Goal: Information Seeking & Learning: Compare options

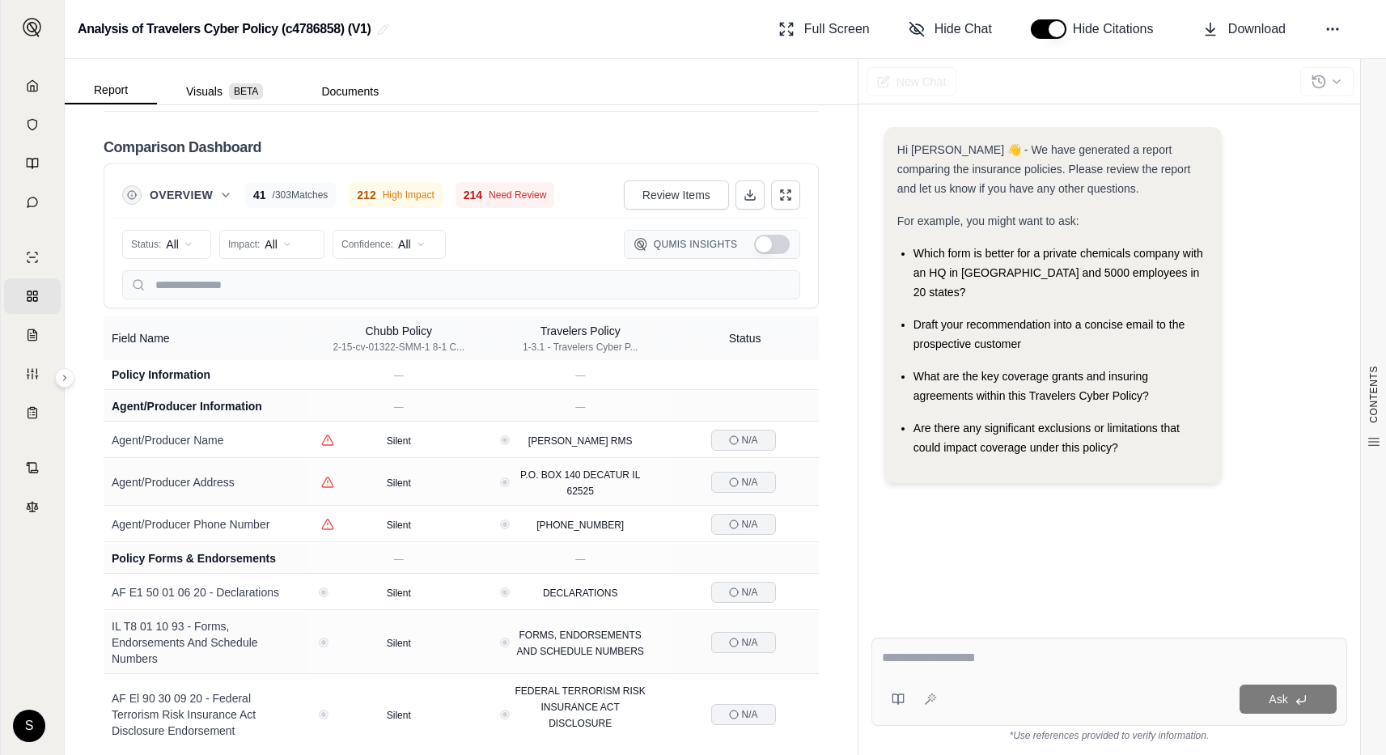
scroll to position [3428, 0]
click at [30, 91] on icon at bounding box center [33, 85] width 10 height 11
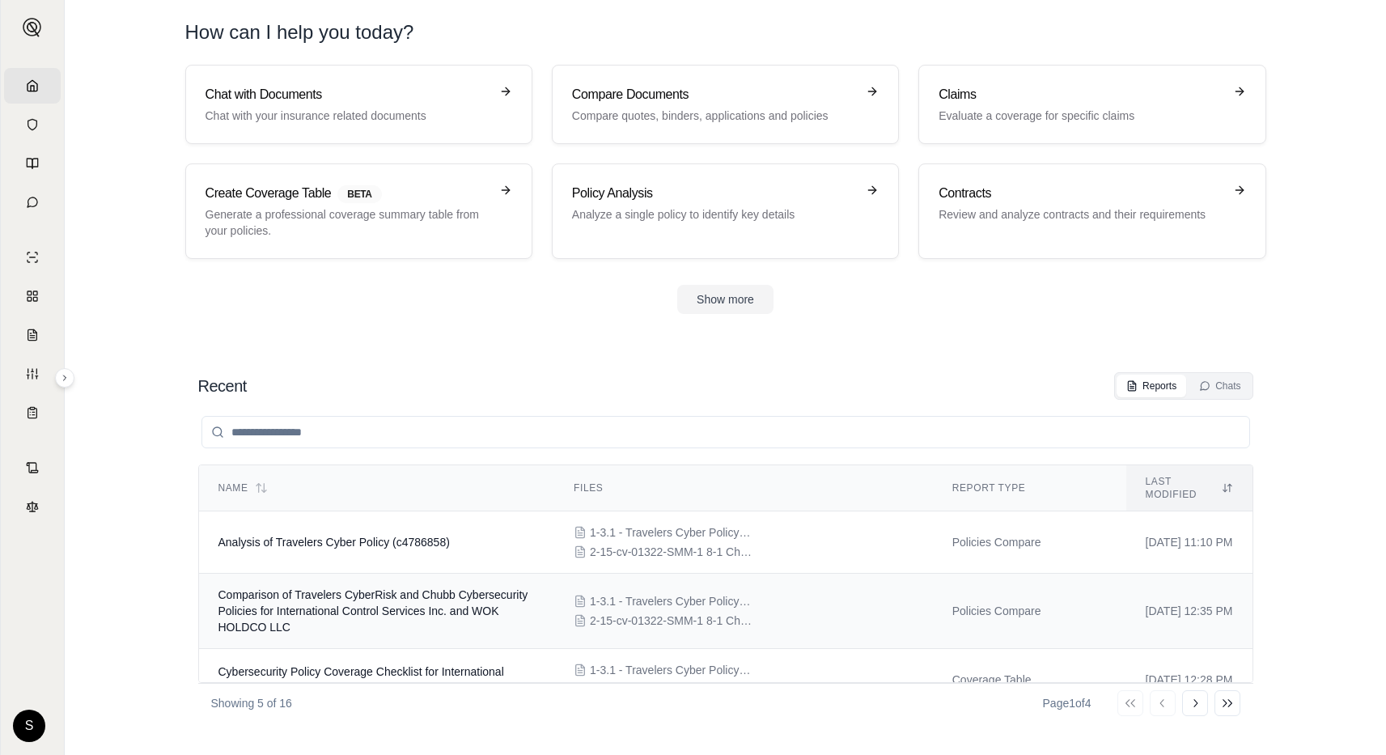
click at [327, 616] on span "Comparison of Travelers CyberRisk and Chubb Cybersecurity Policies for Internat…" at bounding box center [373, 610] width 310 height 45
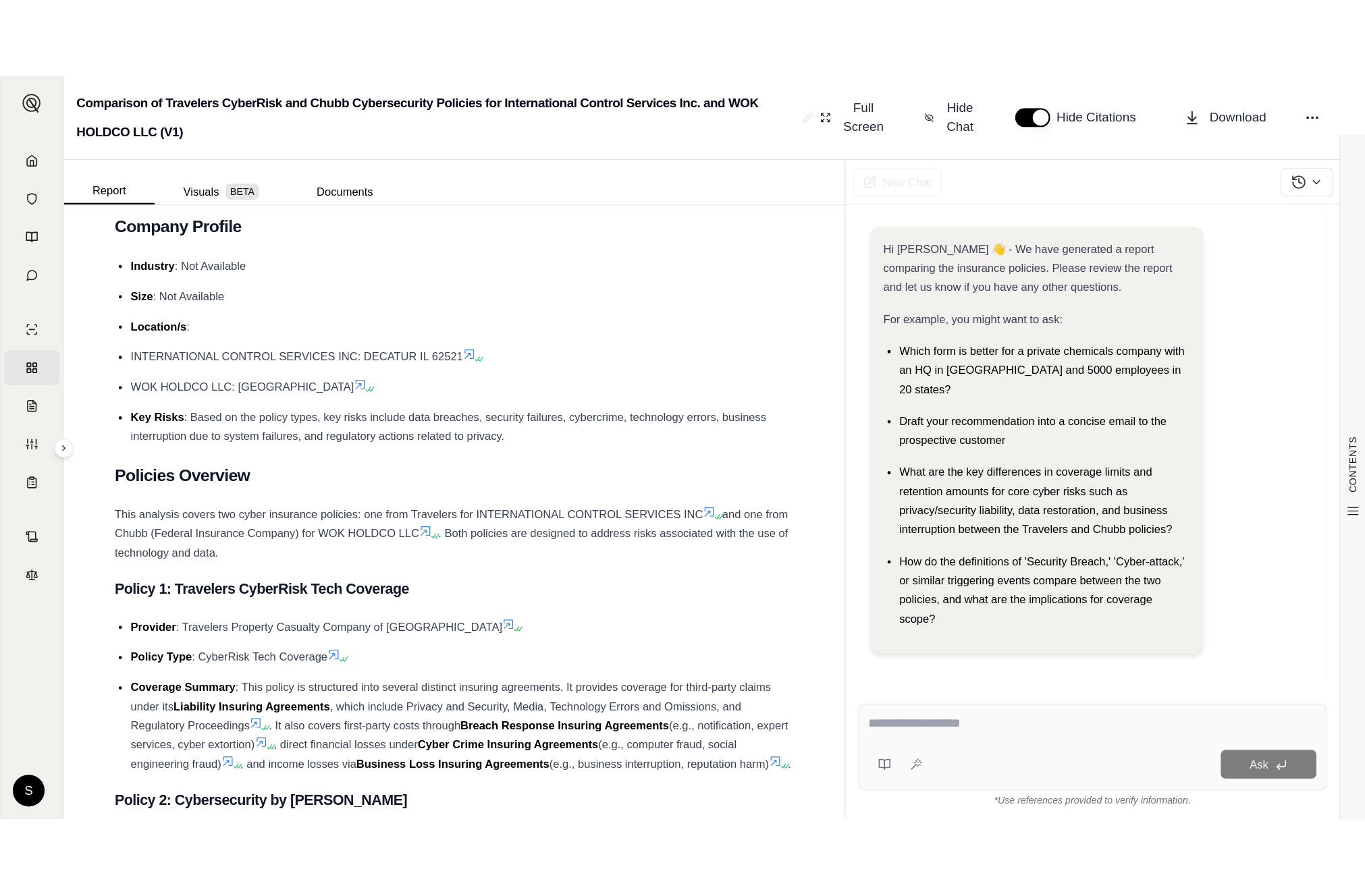
scroll to position [451, 0]
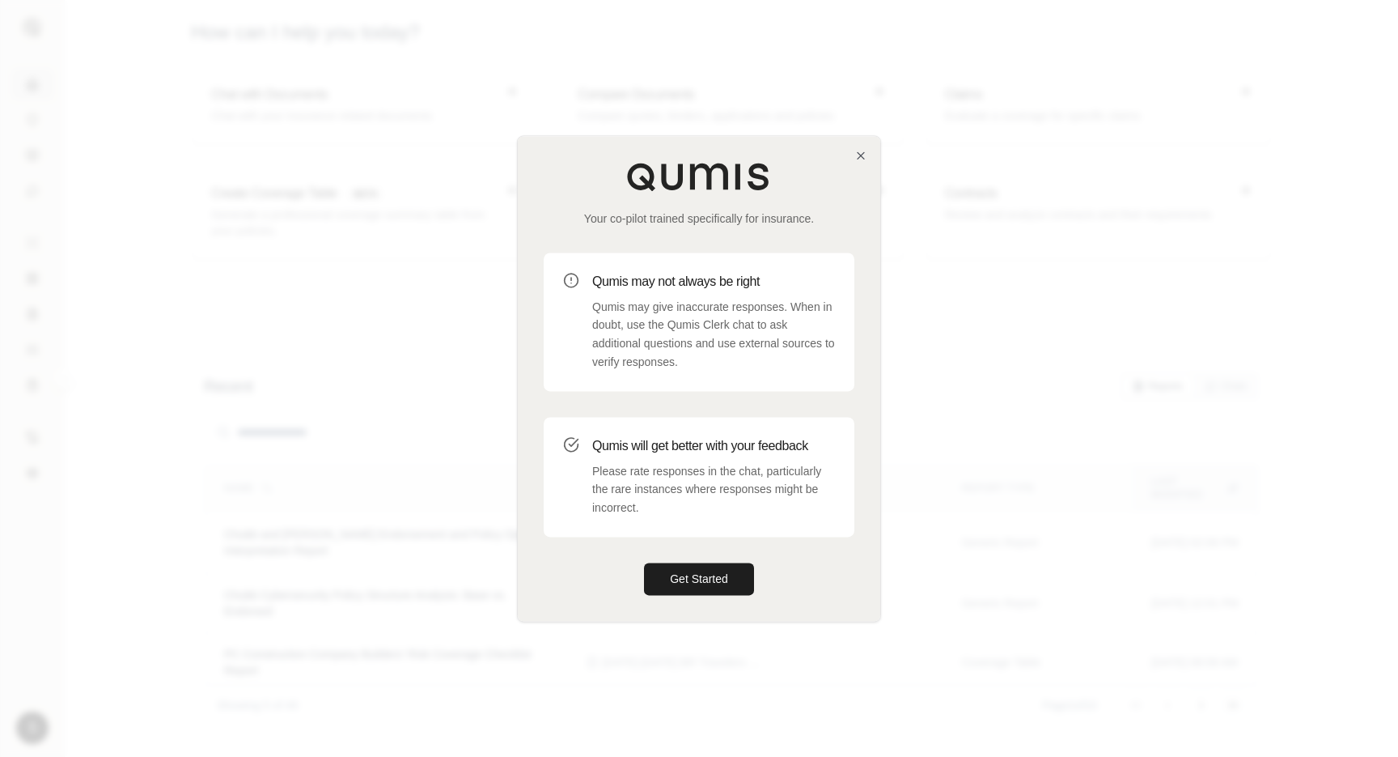
click at [863, 147] on div "Your co-pilot trained specifically for insurance. Qumis may not always be right…" at bounding box center [699, 378] width 362 height 485
click at [860, 151] on icon "button" at bounding box center [860, 155] width 13 height 13
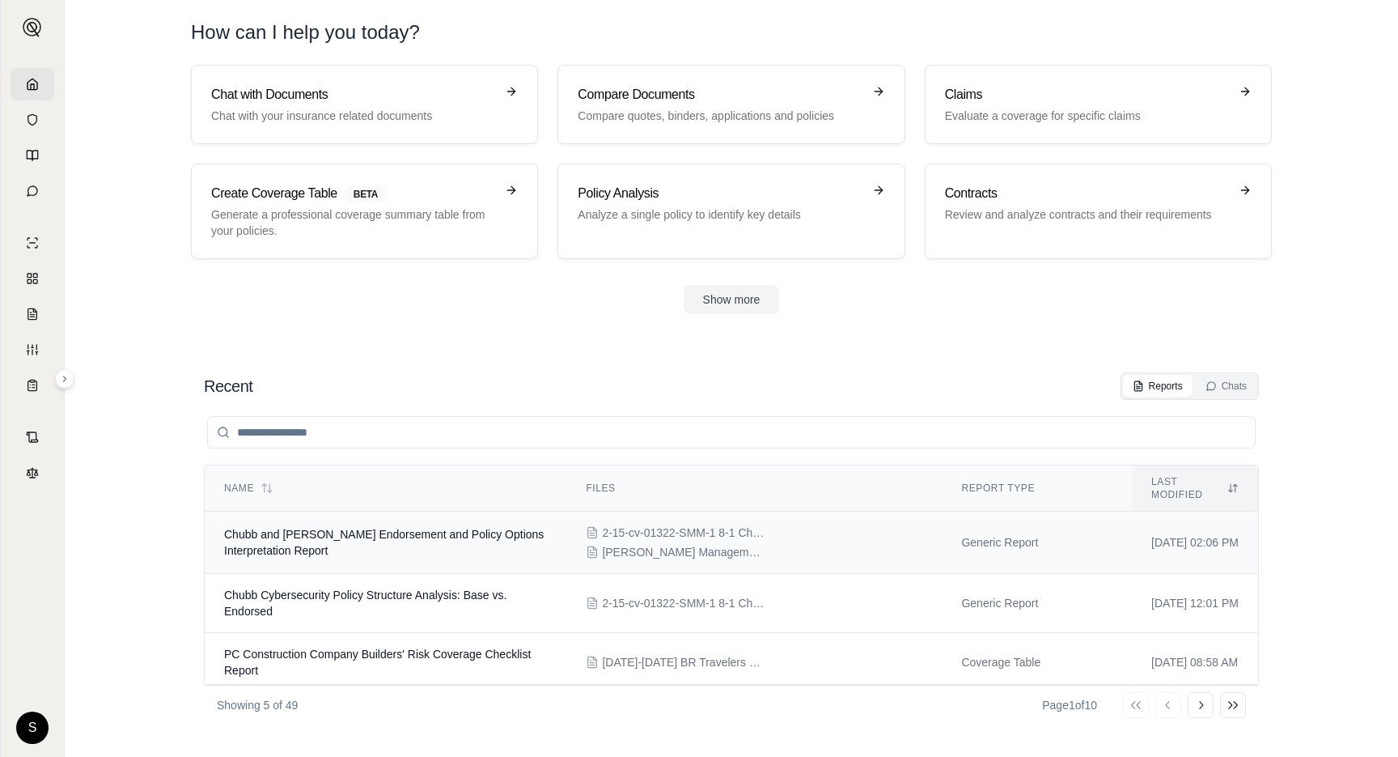
click at [354, 528] on span "Chubb and Beazley Endorsement and Policy Options Interpretation Report" at bounding box center [384, 542] width 320 height 29
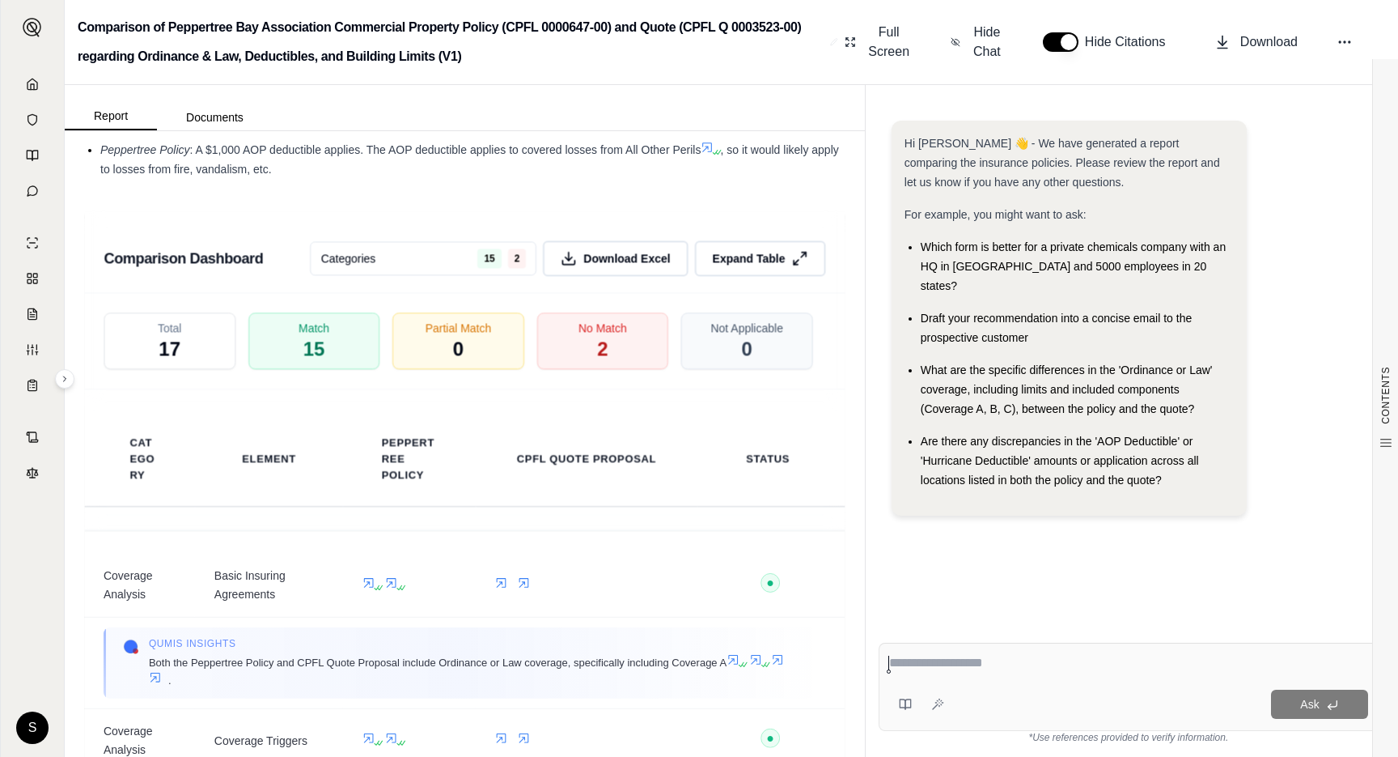
scroll to position [2157, 0]
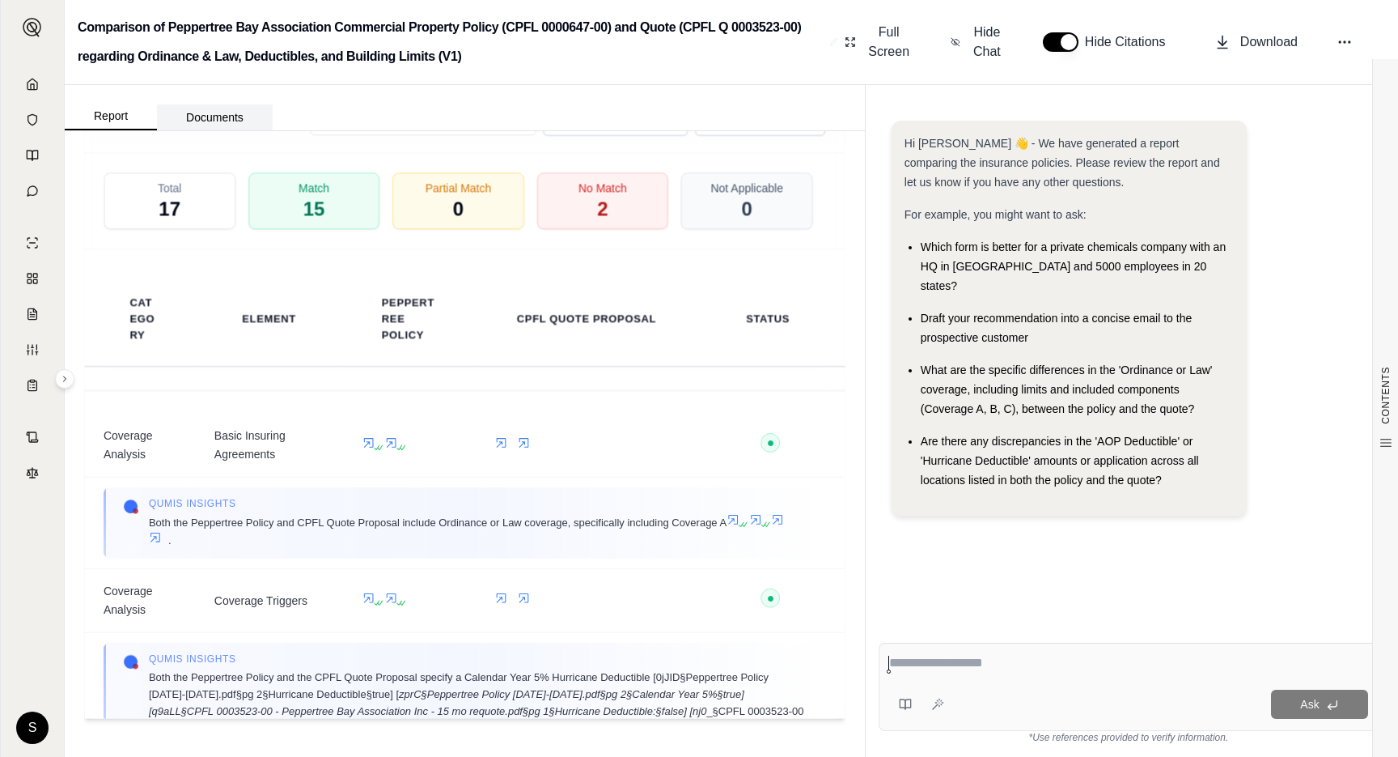
click at [227, 118] on button "Documents" at bounding box center [215, 117] width 116 height 26
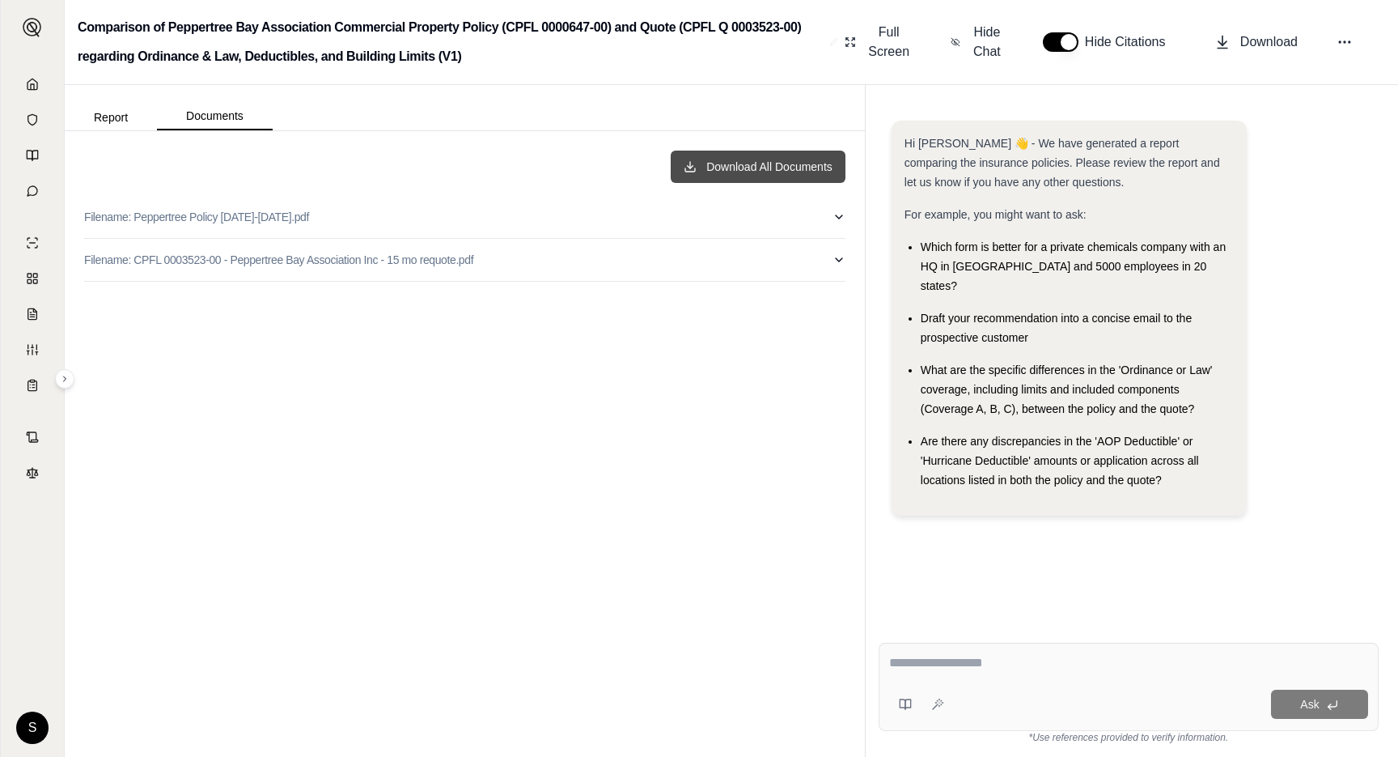
click at [762, 161] on button "Download All Documents" at bounding box center [758, 166] width 175 height 32
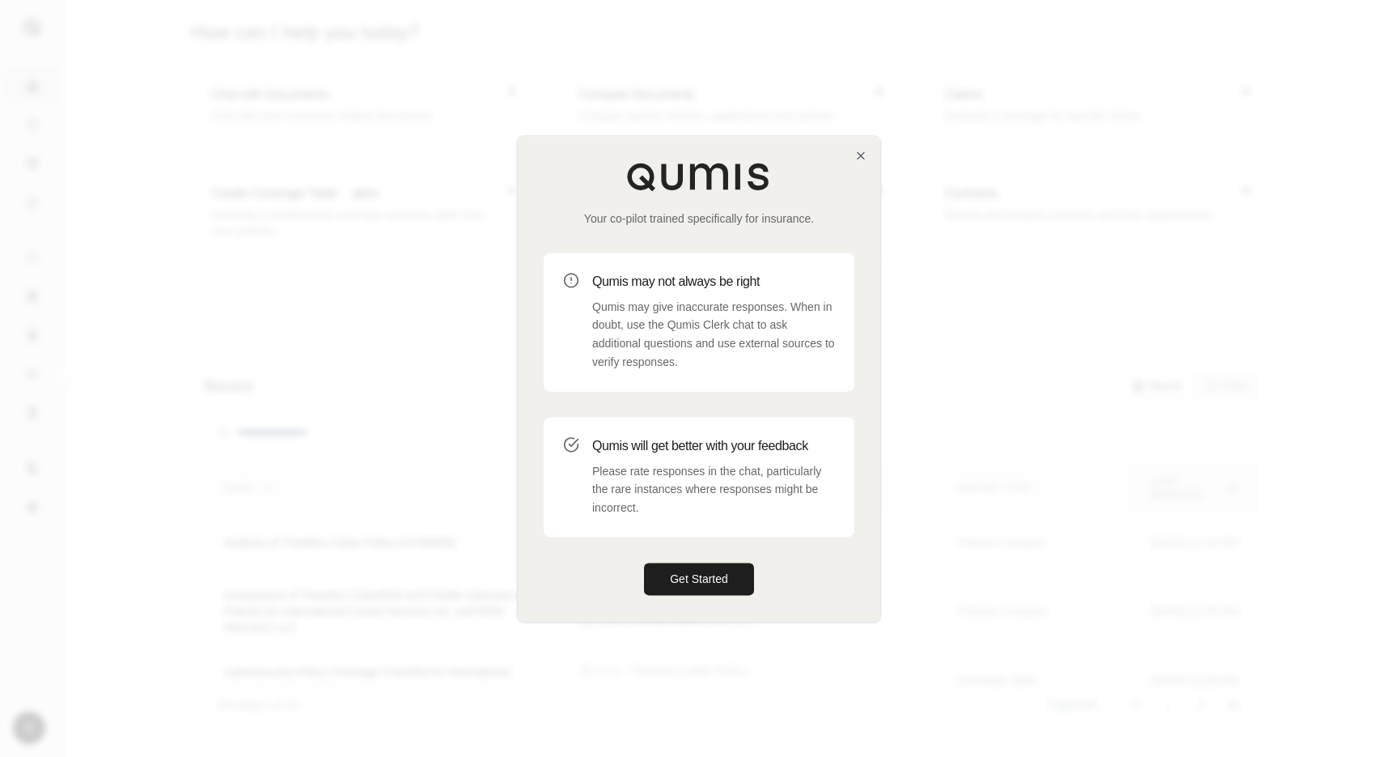
click at [867, 154] on div "Your co-pilot trained specifically for insurance. Qumis may not always be right…" at bounding box center [699, 378] width 362 height 485
click at [850, 154] on div "Your co-pilot trained specifically for insurance. Qumis may not always be right…" at bounding box center [699, 378] width 362 height 485
click at [867, 155] on icon "button" at bounding box center [860, 155] width 13 height 13
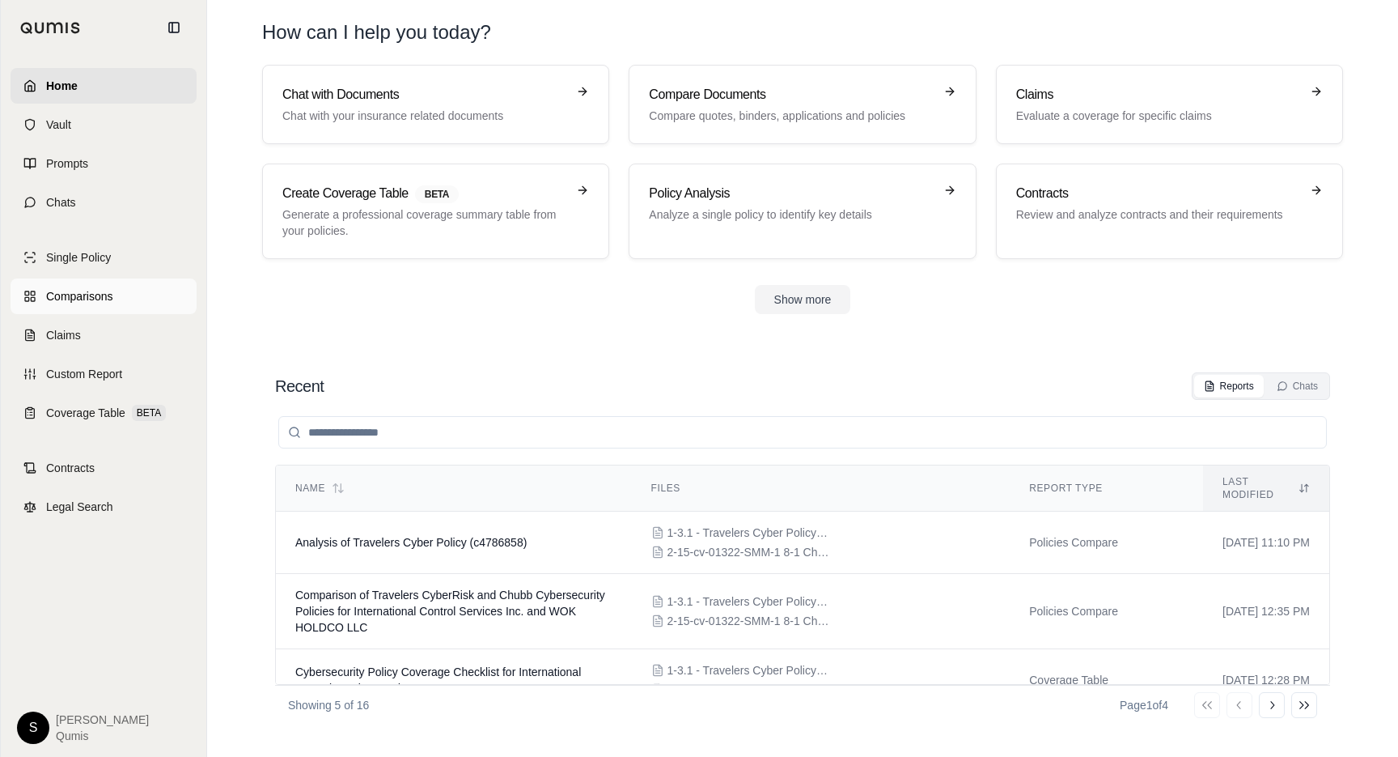
click at [94, 299] on span "Comparisons" at bounding box center [79, 296] width 66 height 16
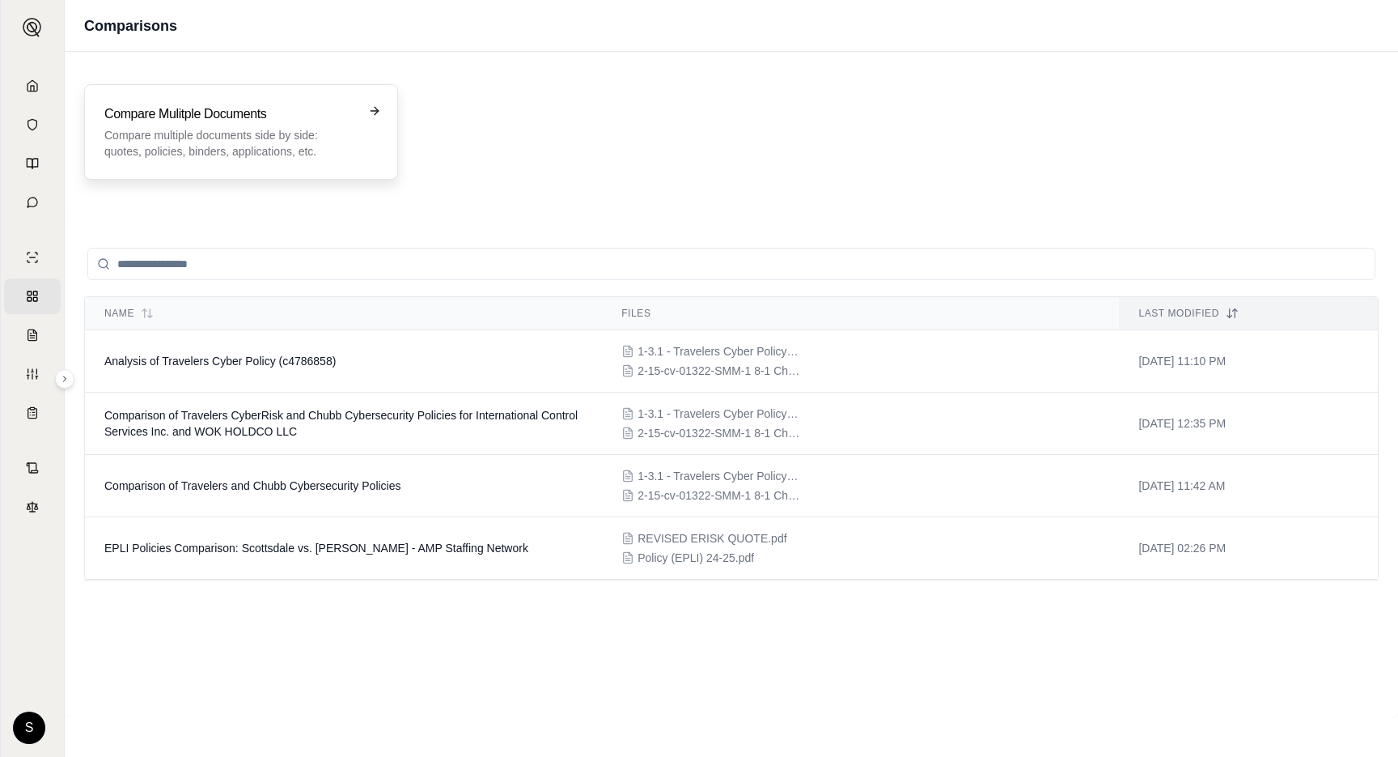
click at [328, 148] on p "Compare multiple documents side by side: quotes, policies, binders, application…" at bounding box center [229, 143] width 251 height 32
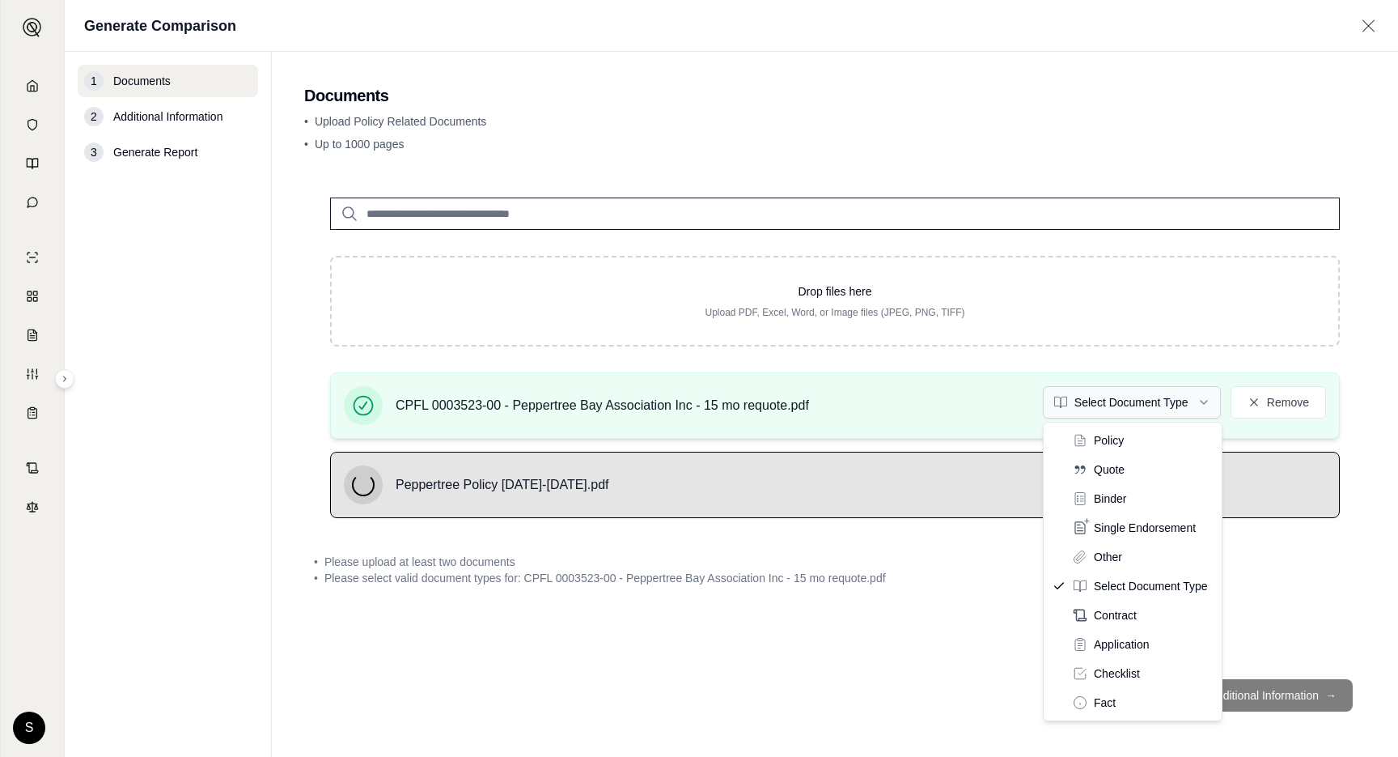
click at [1130, 396] on html "Home Vault Prompts Chats Single Policy Comparisons Claims Custom Report Coverag…" at bounding box center [699, 378] width 1398 height 757
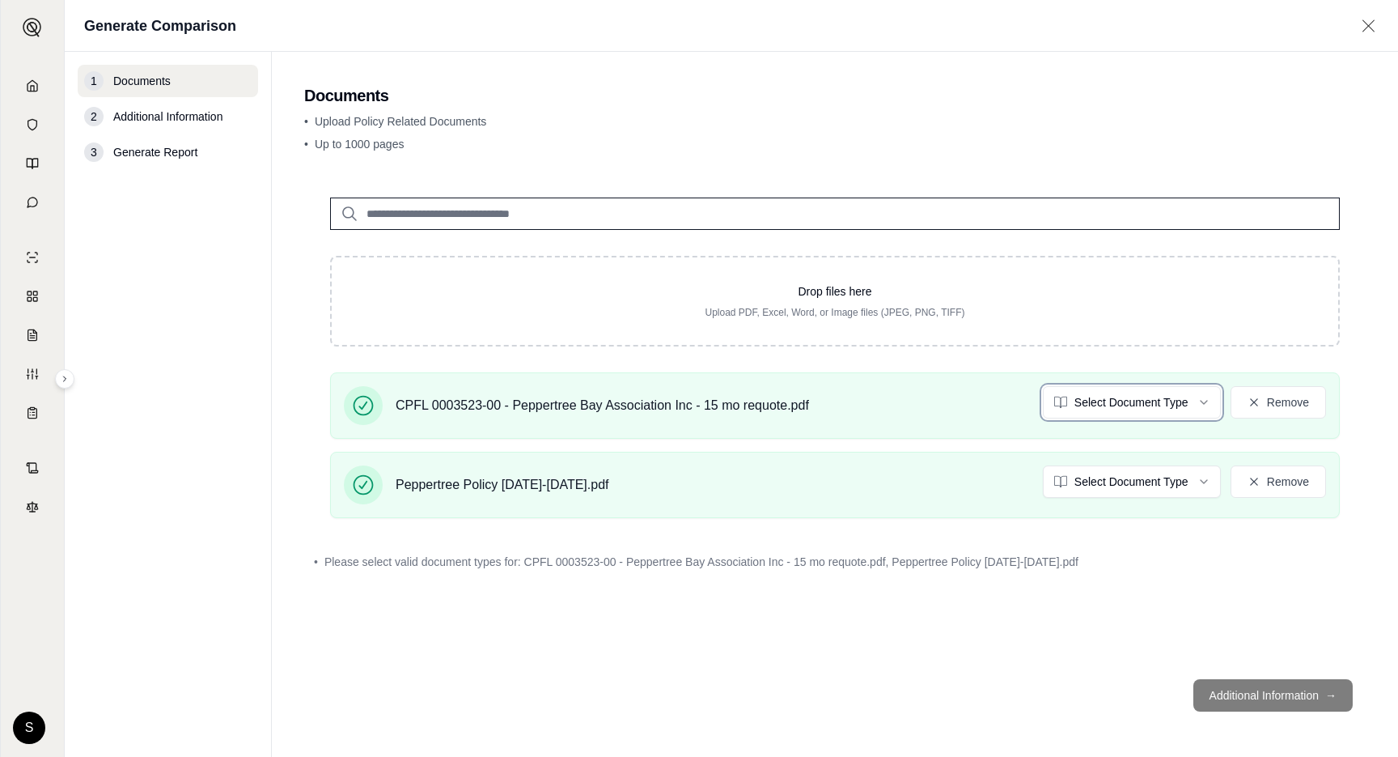
click at [992, 673] on html "Home Vault Prompts Chats Single Policy Comparisons Claims Custom Report Coverag…" at bounding box center [699, 378] width 1398 height 757
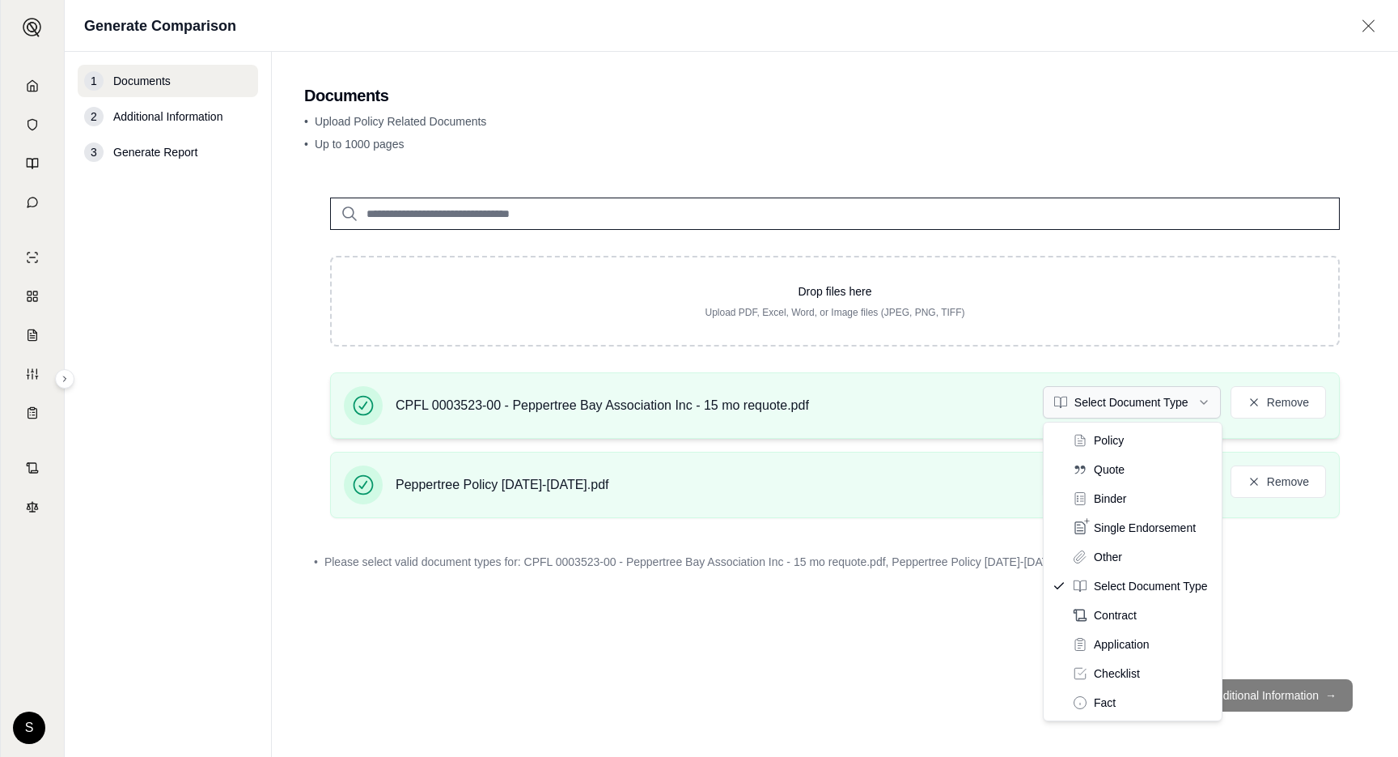
click at [1112, 404] on html "Home Vault Prompts Chats Single Policy Comparisons Claims Custom Report Coverag…" at bounding box center [699, 378] width 1398 height 757
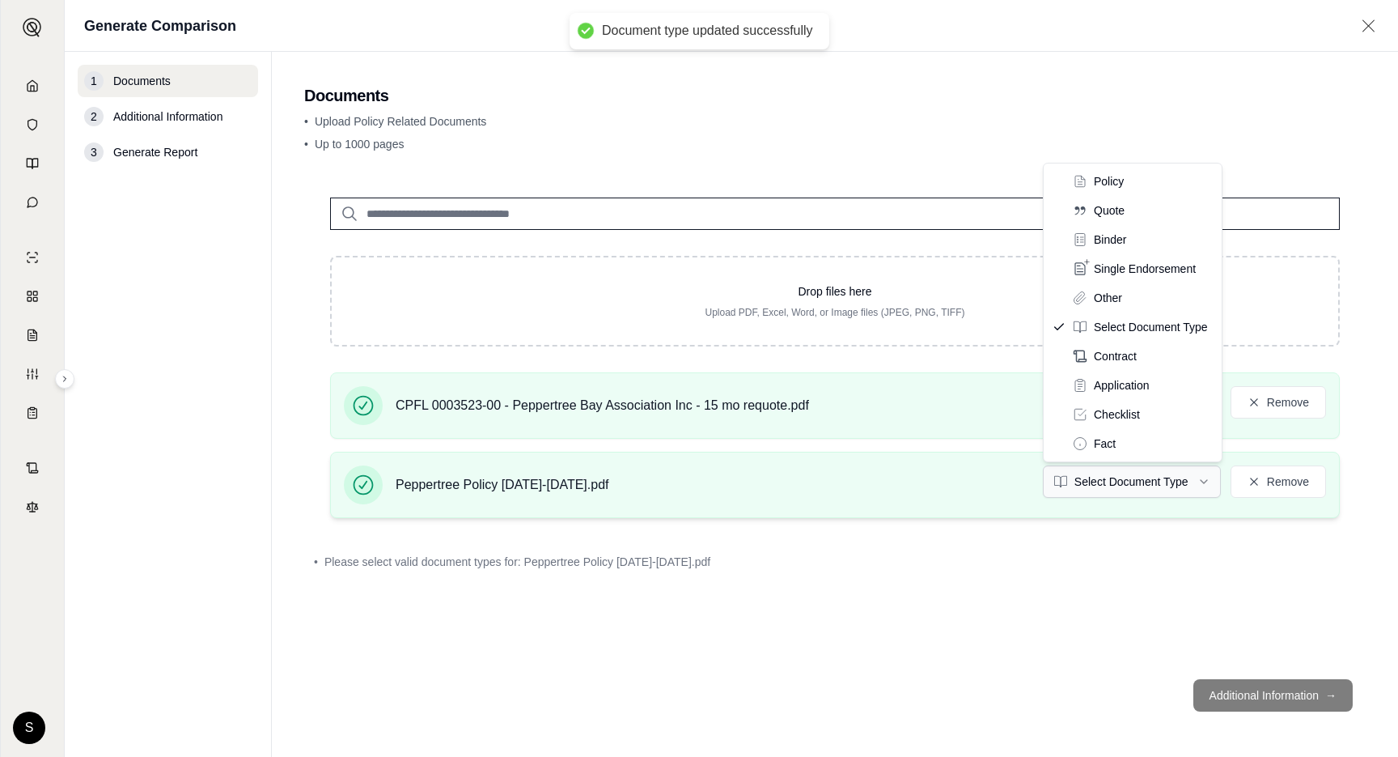
click at [1142, 490] on html "Document type updated successfully Home Vault Prompts Chats Single Policy Compa…" at bounding box center [699, 378] width 1398 height 757
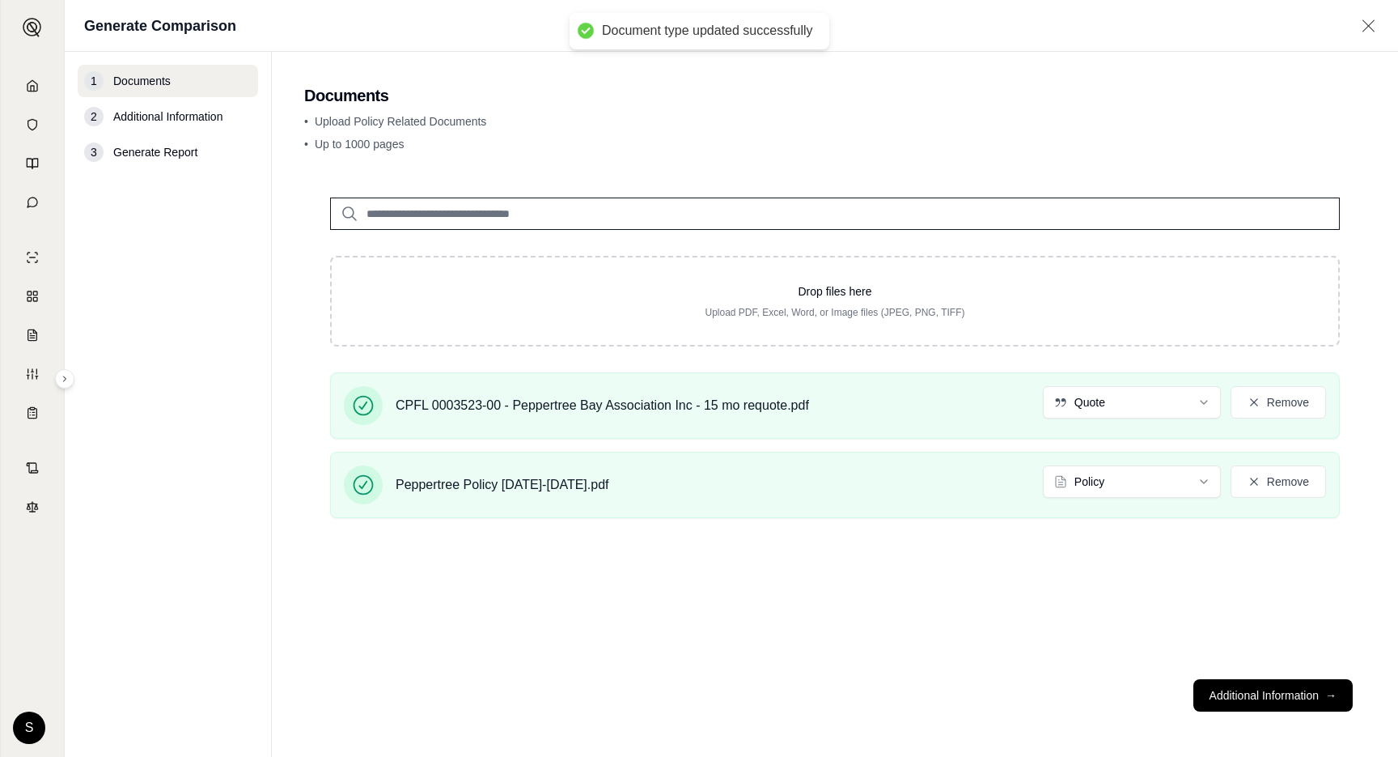
click at [1096, 663] on div "Drop files here Upload PDF, Excel, Word, or Image files (JPEG, PNG, TIFF) CPFL …" at bounding box center [835, 419] width 1062 height 494
click at [1272, 693] on button "Additional Information →" at bounding box center [1272, 695] width 159 height 32
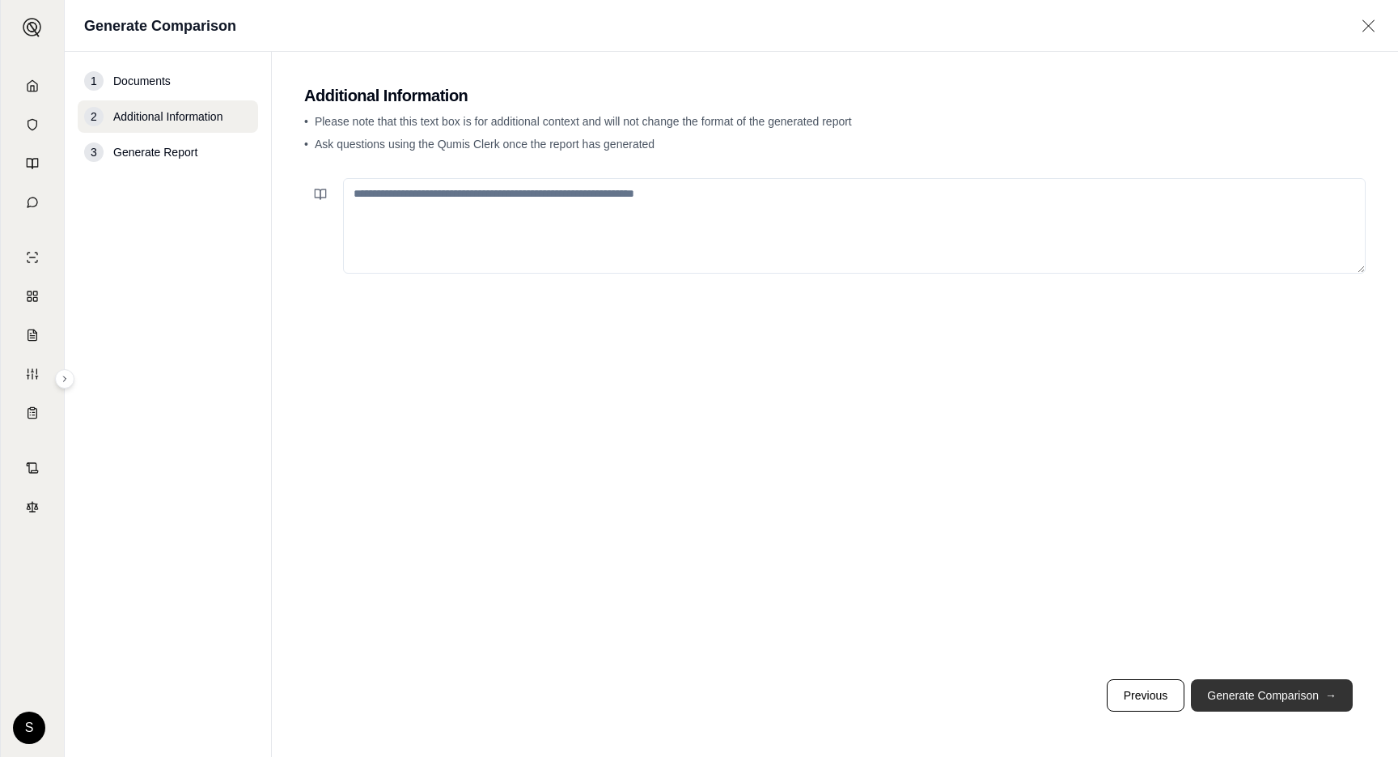
click at [1272, 693] on button "Generate Comparison →" at bounding box center [1272, 695] width 162 height 32
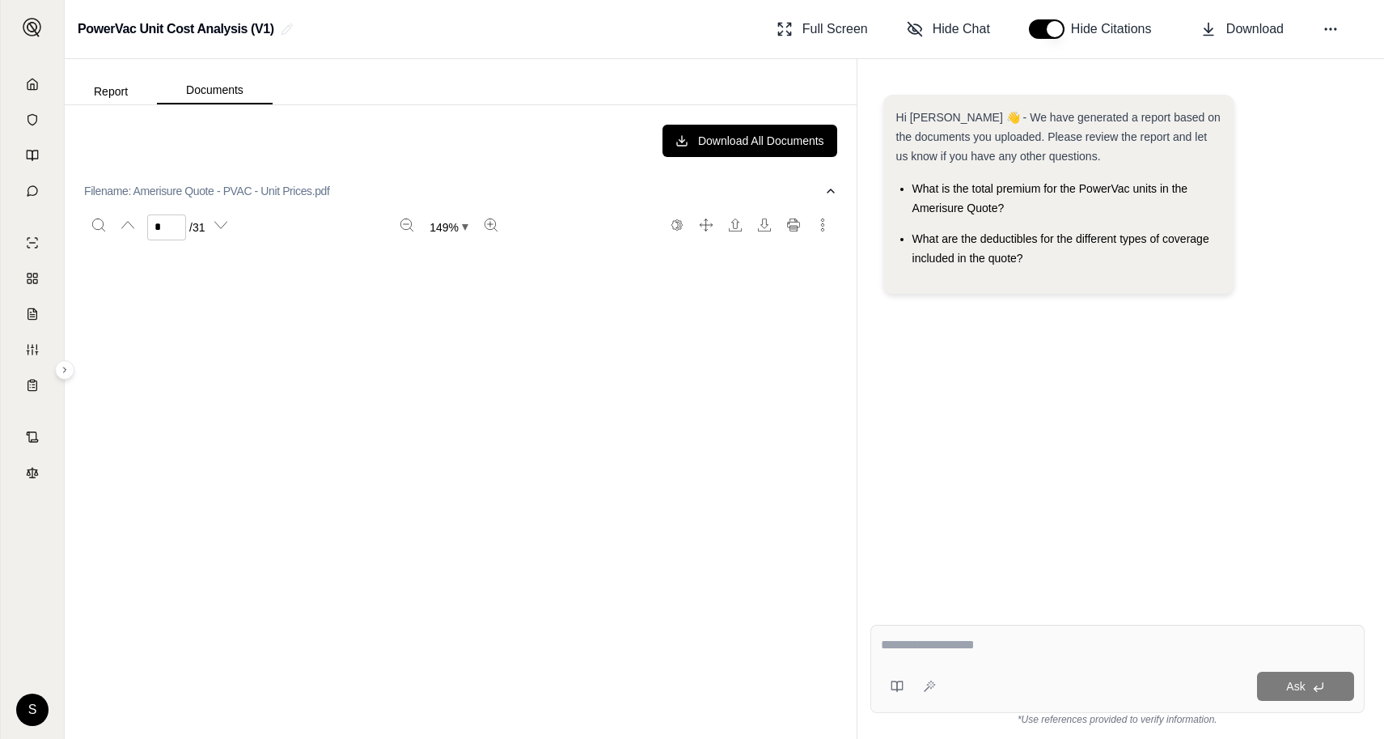
scroll to position [3981, 0]
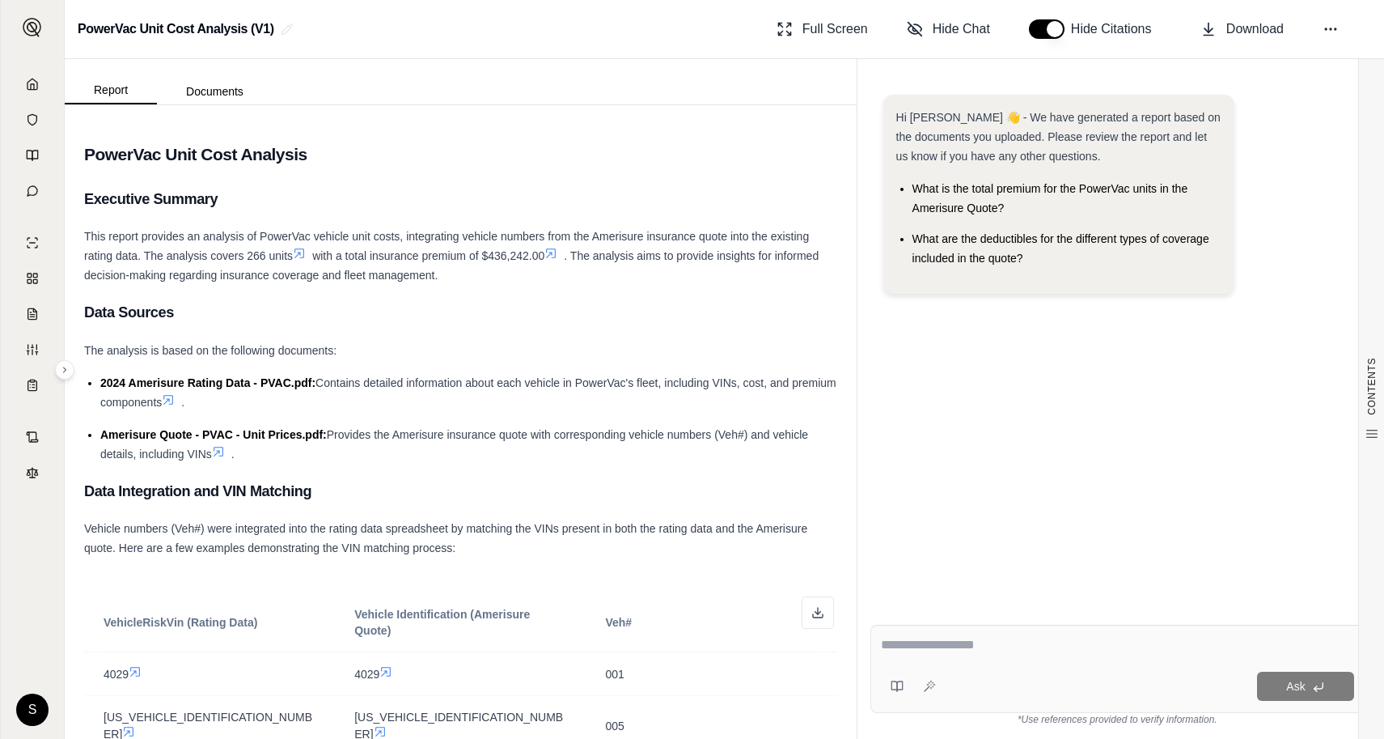
scroll to position [1802, 0]
